Goal: Browse casually

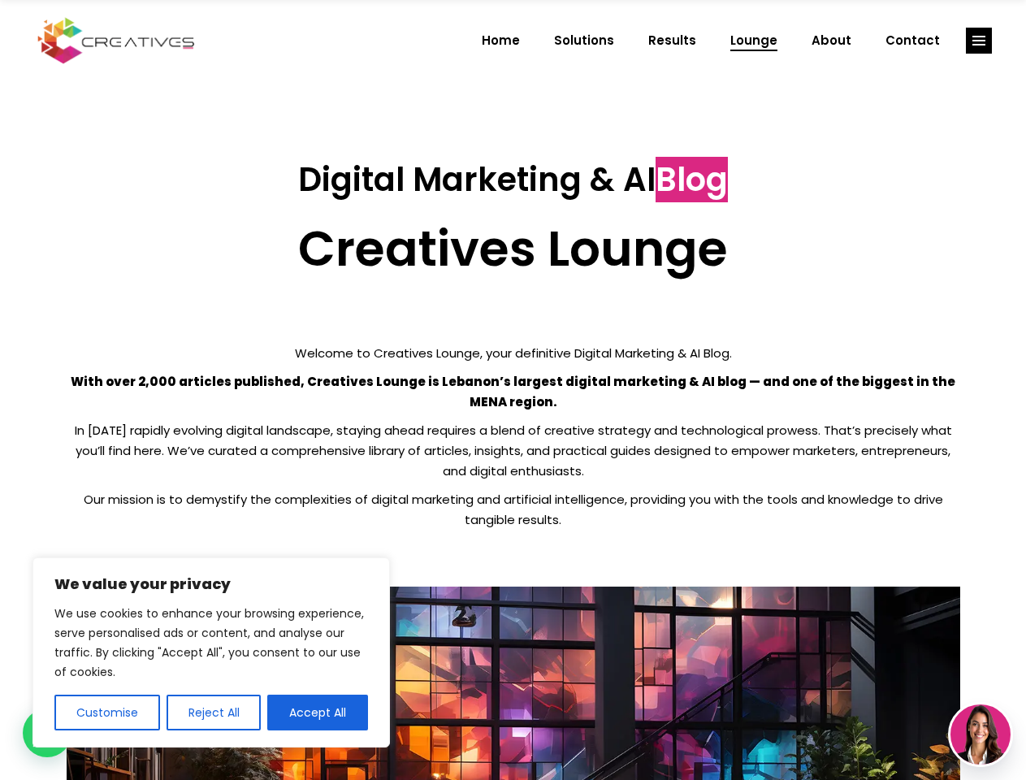
click at [513, 390] on p "With over 2,000 articles published, Creatives Lounge is Lebanon’s largest digit…" at bounding box center [514, 391] width 894 height 41
click at [106, 712] on button "Customise" at bounding box center [107, 713] width 106 height 36
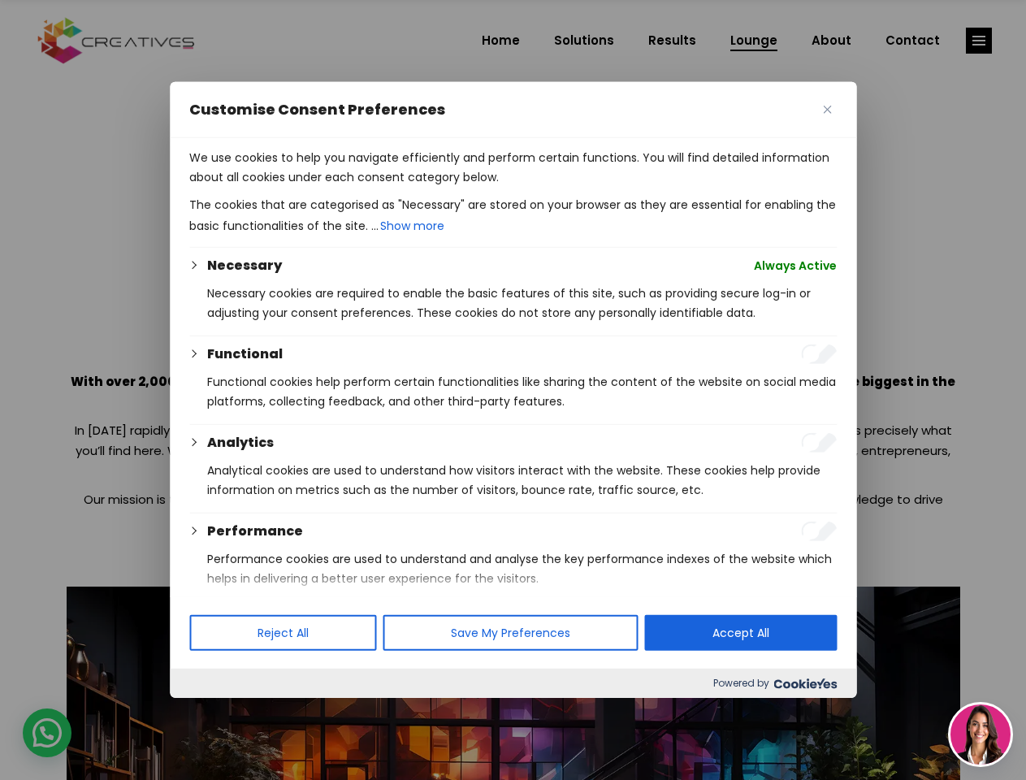
click at [213, 712] on div at bounding box center [513, 390] width 1026 height 780
click at [318, 187] on p "We use cookies to help you navigate efficiently and perform certain functions. …" at bounding box center [512, 167] width 647 height 39
click at [979, 41] on div at bounding box center [513, 390] width 1026 height 780
click at [981, 734] on img at bounding box center [980, 734] width 60 height 60
